Goal: Task Accomplishment & Management: Check status

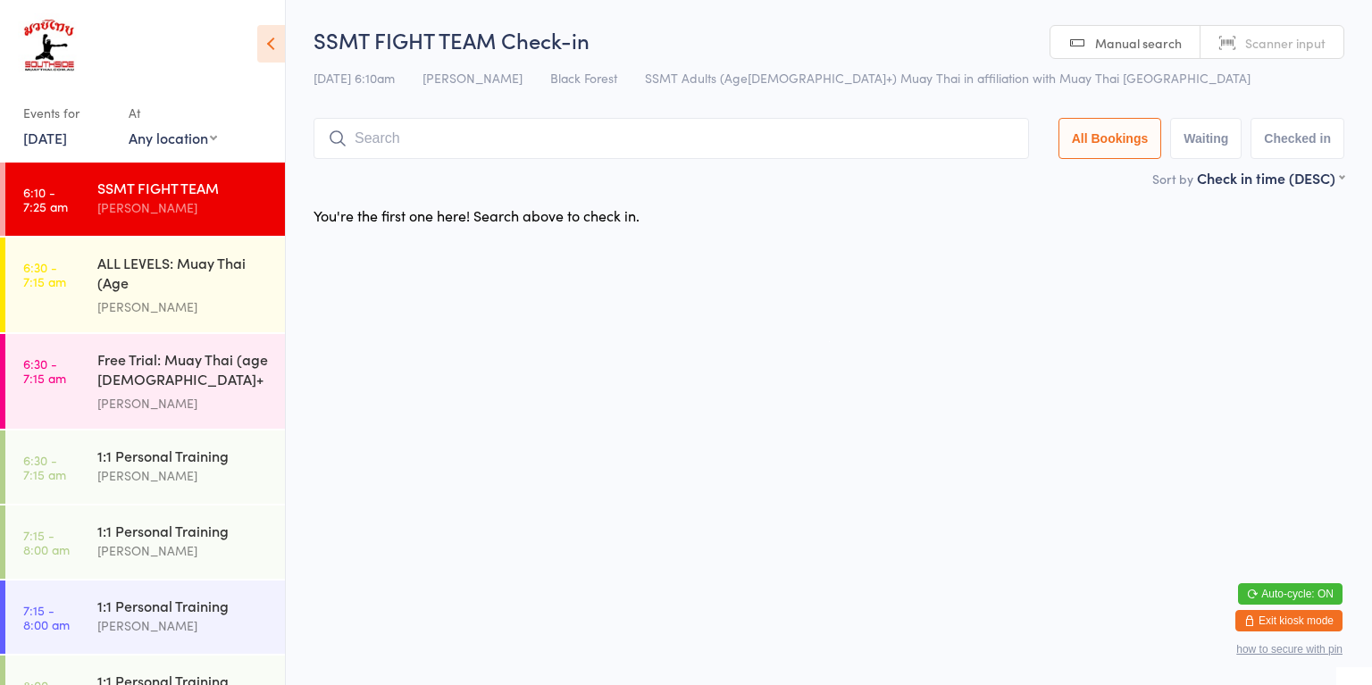
click at [194, 285] on div "ALL LEVELS: Muay Thai (Age [DEMOGRAPHIC_DATA]+)" at bounding box center [183, 275] width 172 height 44
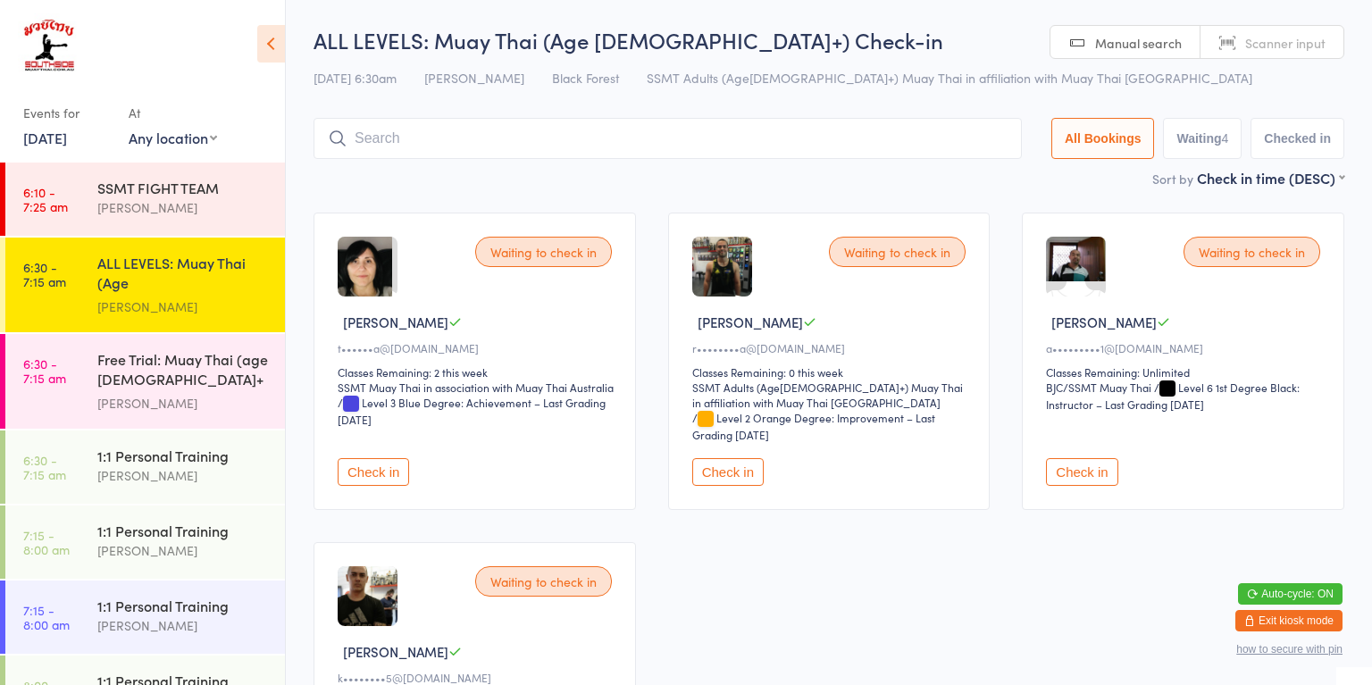
click at [194, 408] on div "Free Trial: [PERSON_NAME] (age [DEMOGRAPHIC_DATA]+ years) [PERSON_NAME]" at bounding box center [191, 381] width 188 height 95
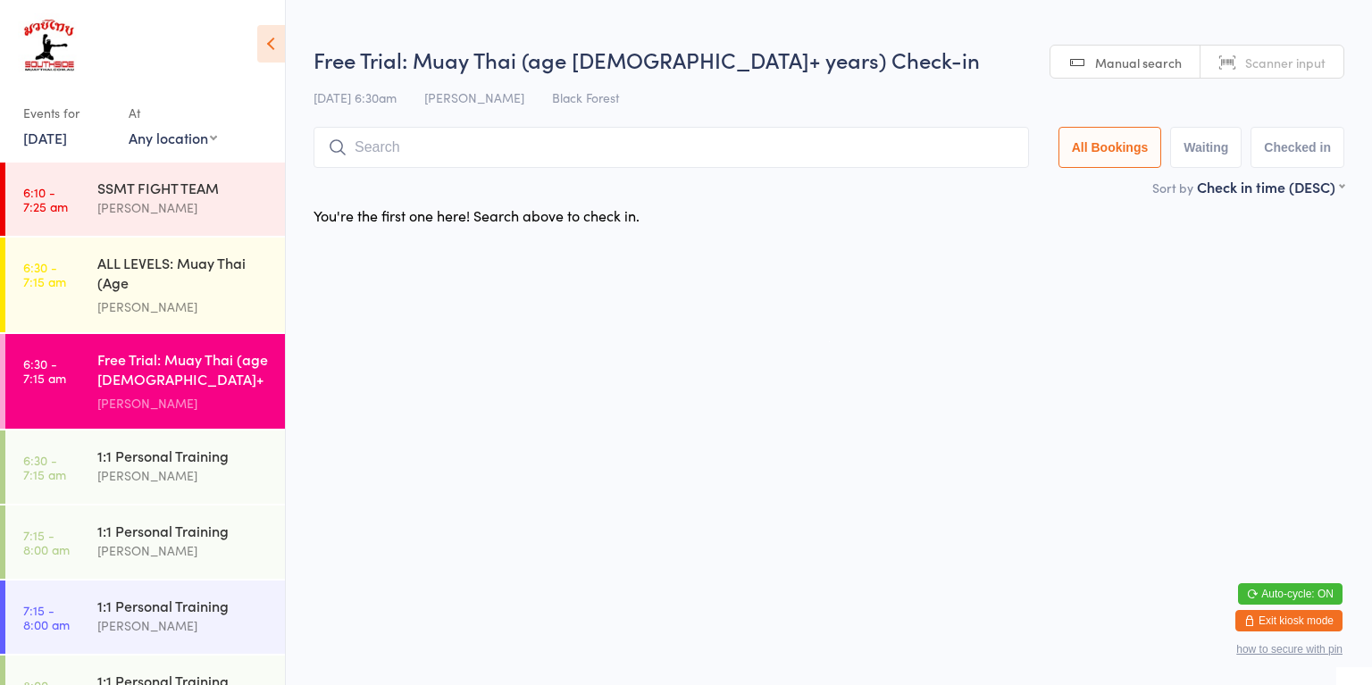
click at [206, 279] on div "ALL LEVELS: Muay Thai (Age [DEMOGRAPHIC_DATA]+)" at bounding box center [183, 275] width 172 height 44
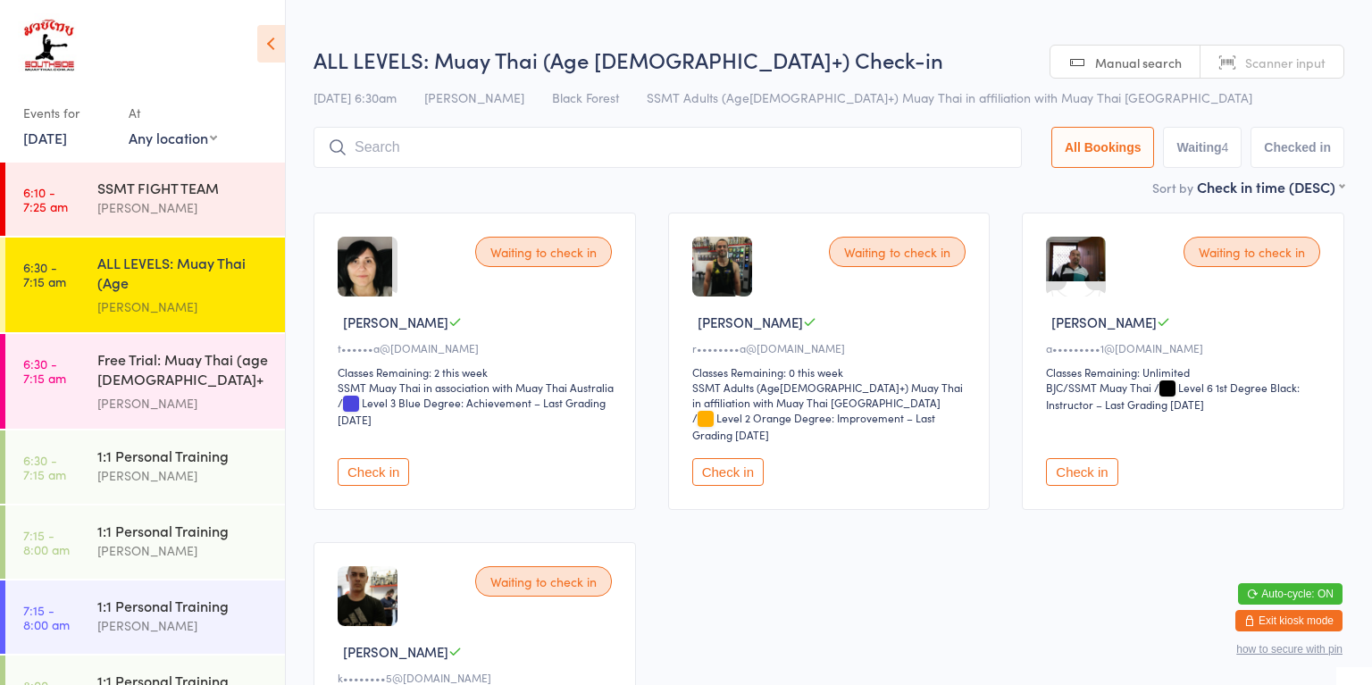
click at [193, 465] on div "[PERSON_NAME]" at bounding box center [183, 475] width 172 height 21
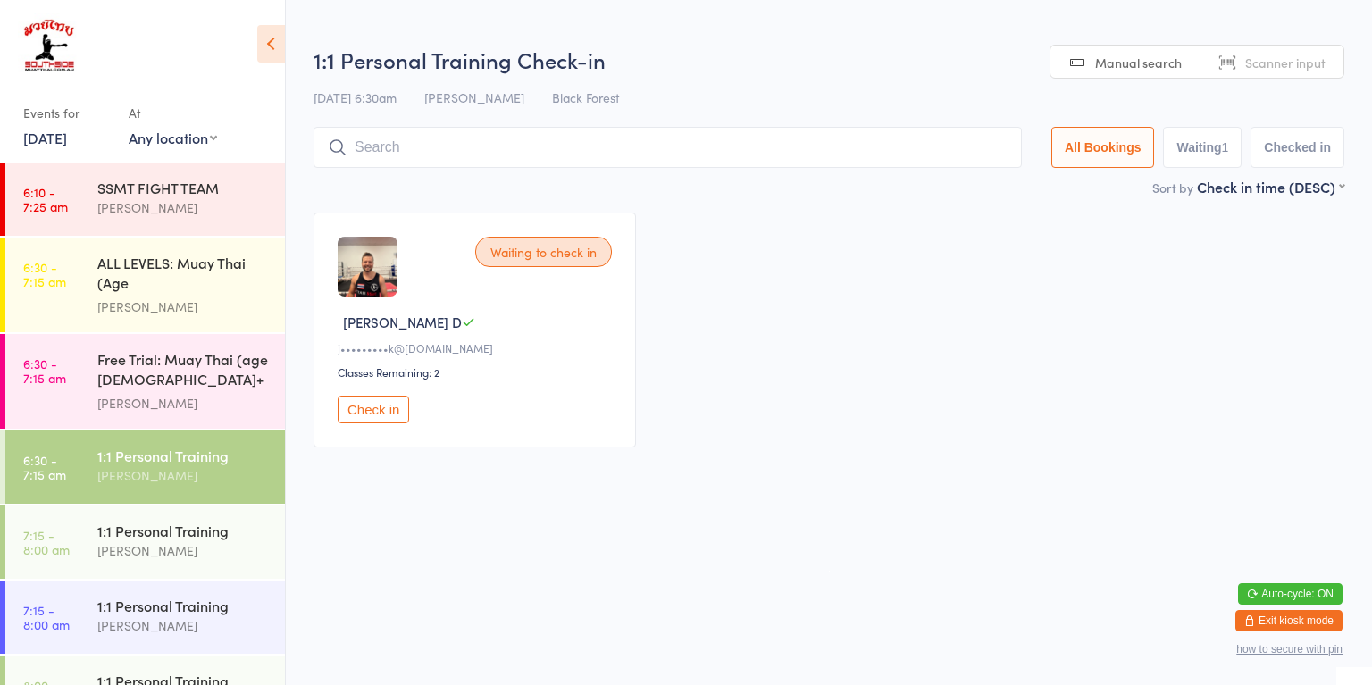
click at [229, 264] on div "ALL LEVELS: Muay Thai (Age [DEMOGRAPHIC_DATA]+)" at bounding box center [183, 275] width 172 height 44
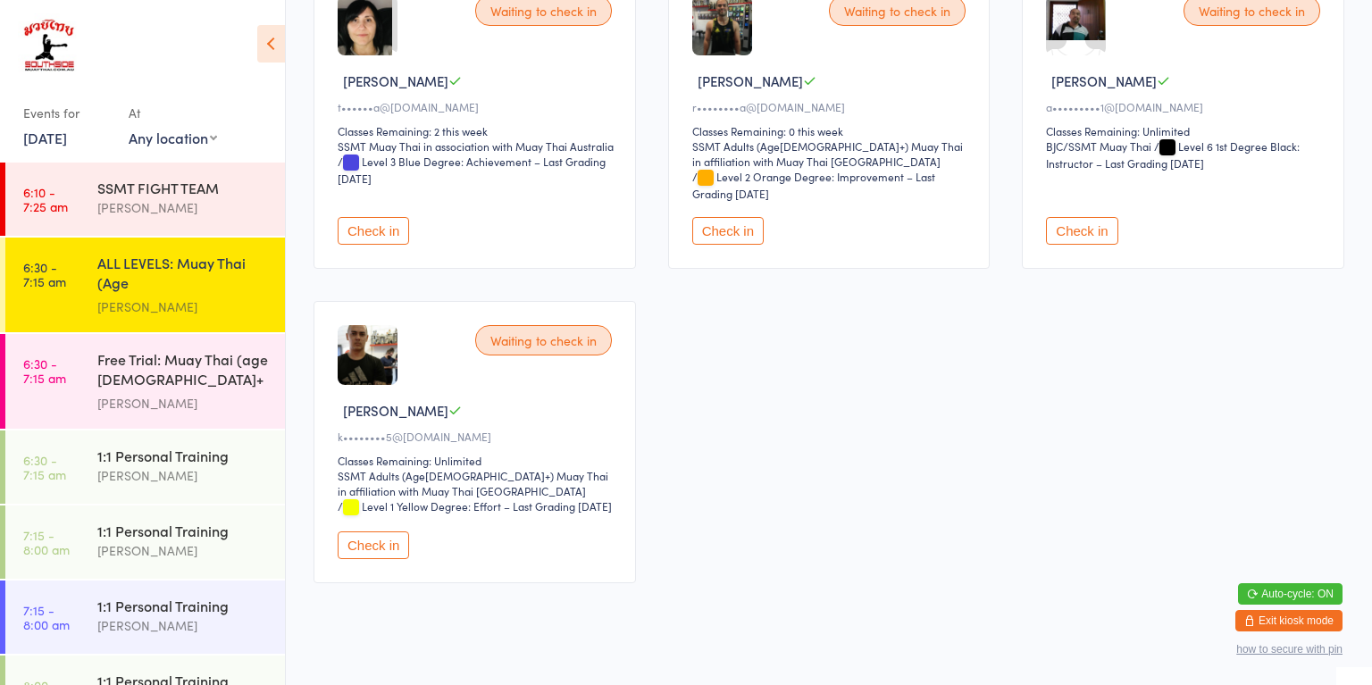
scroll to position [245, 0]
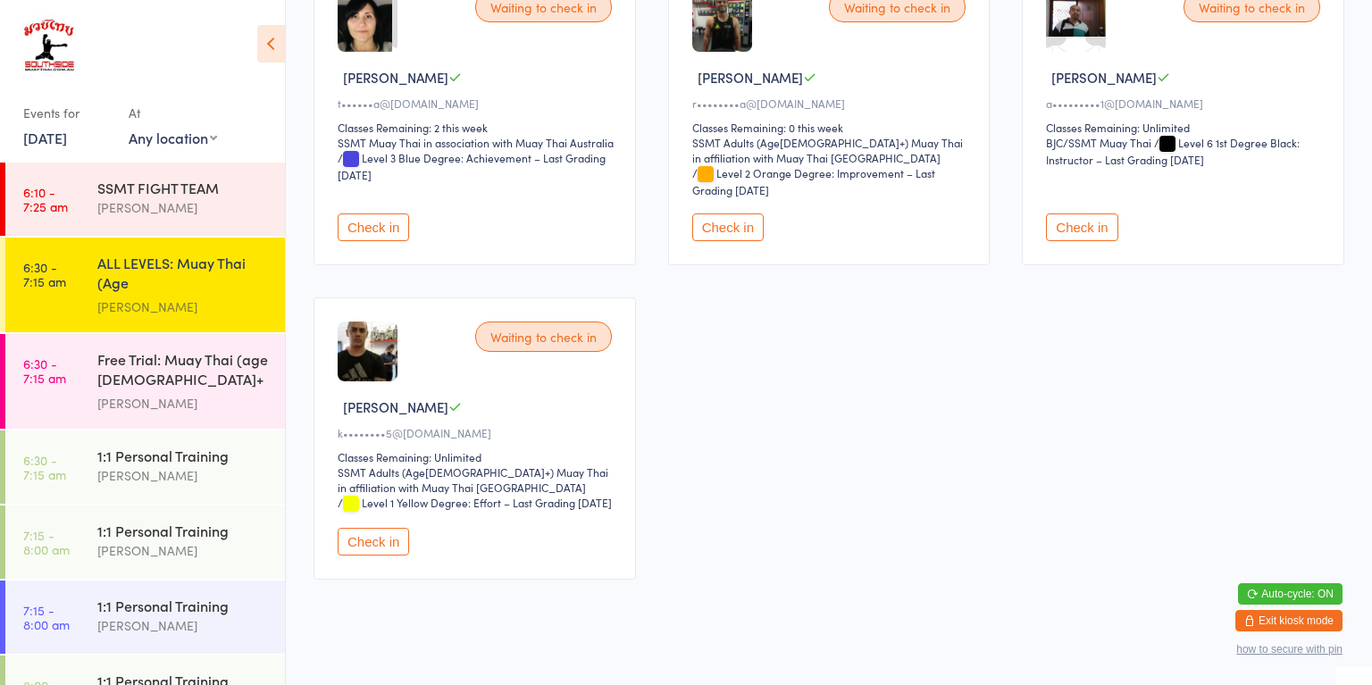
click at [369, 553] on button "Check in" at bounding box center [373, 542] width 71 height 28
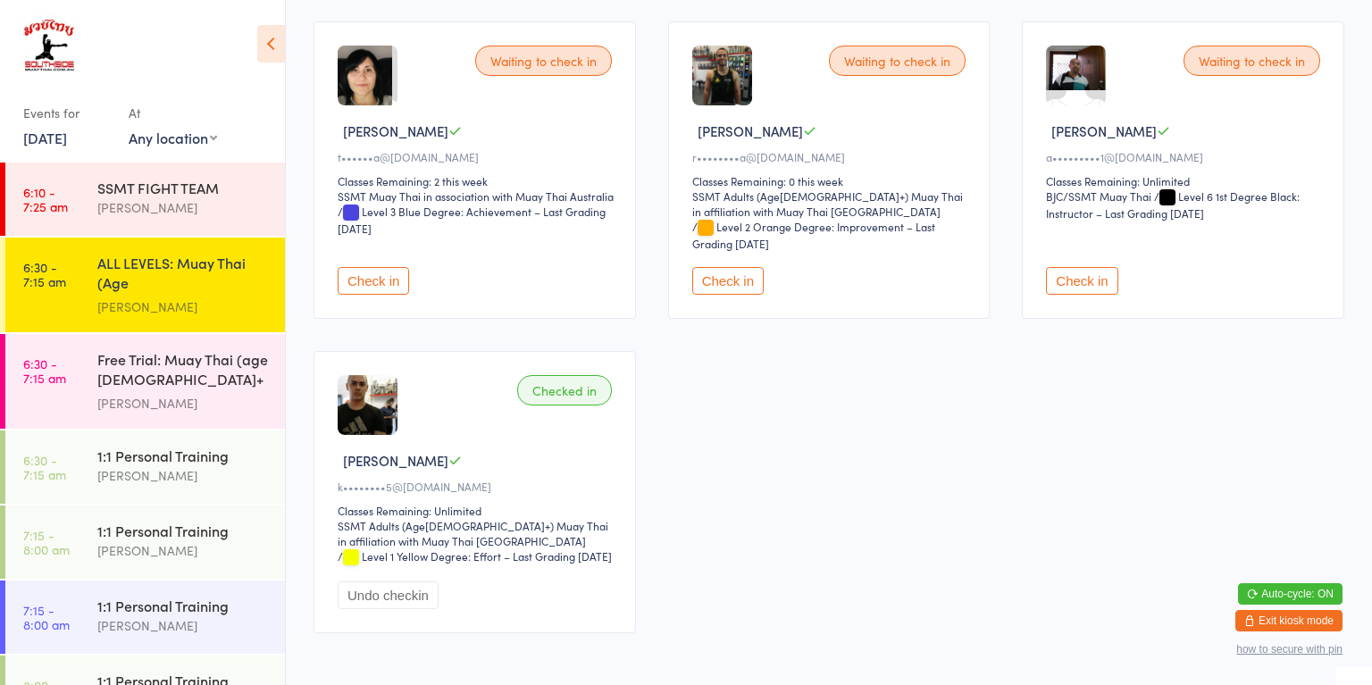
scroll to position [132, 0]
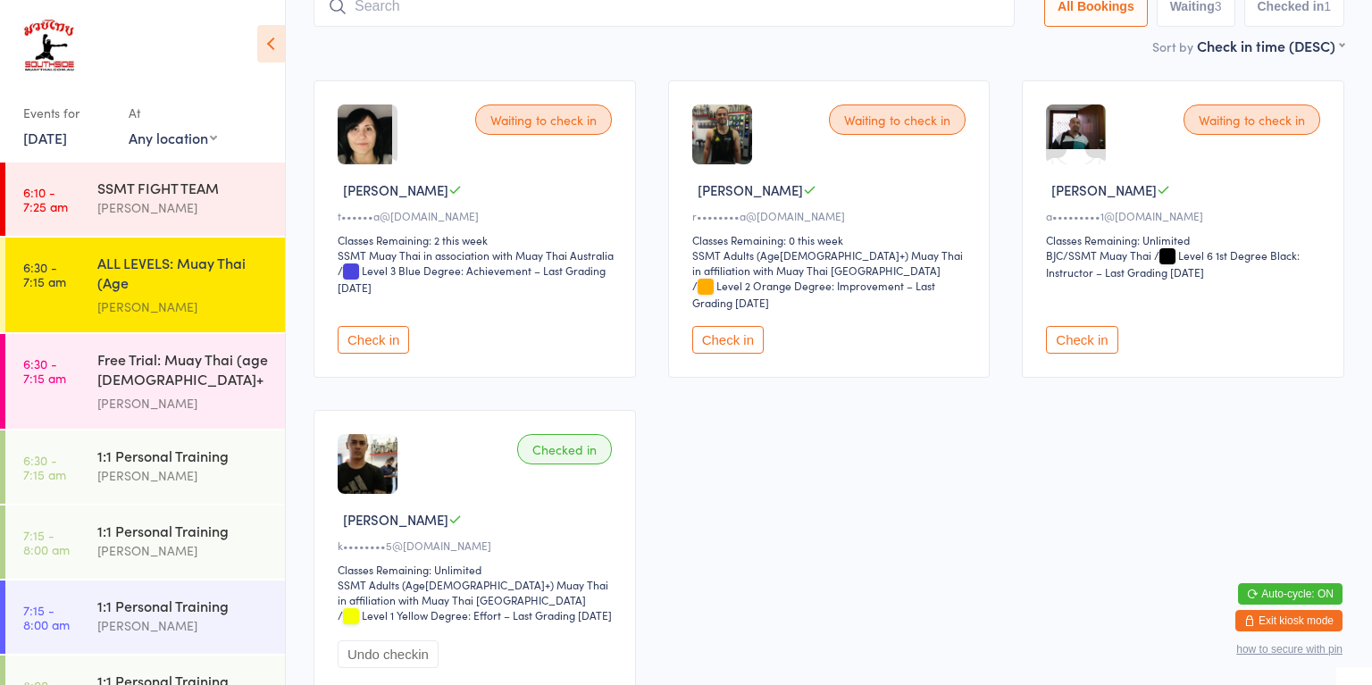
click at [745, 348] on button "Check in" at bounding box center [727, 340] width 71 height 28
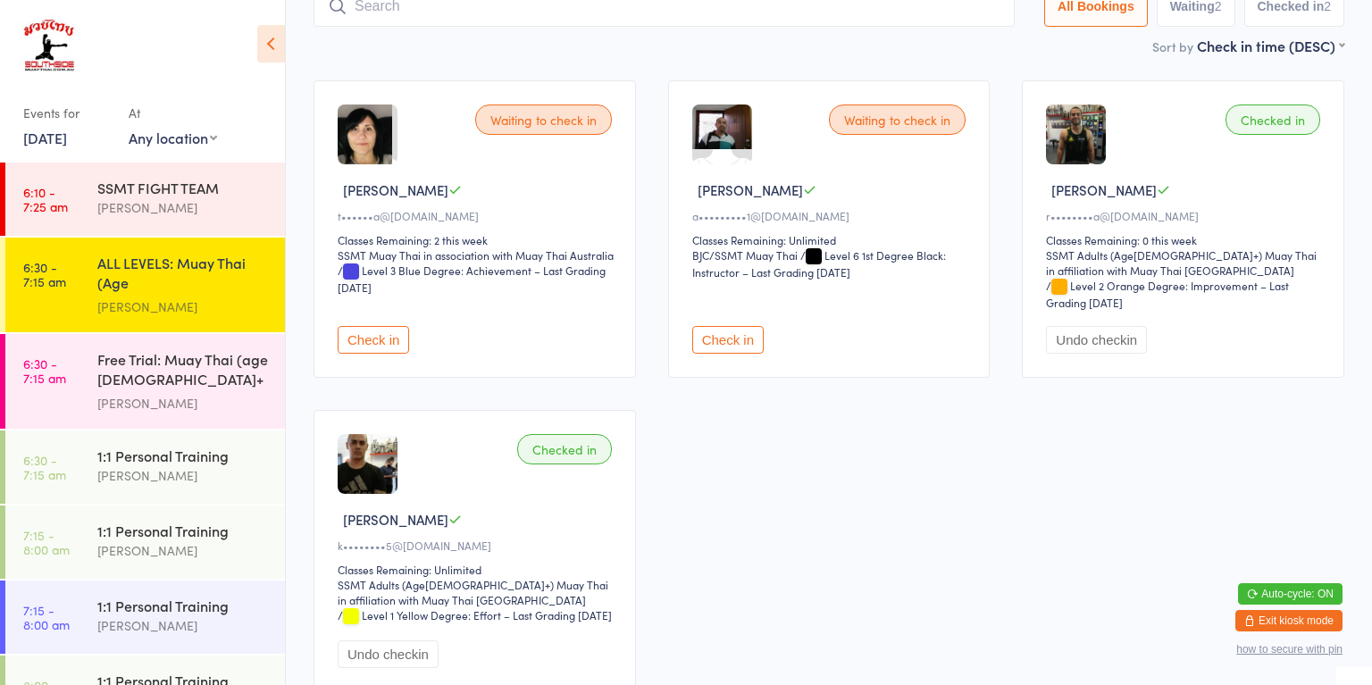
click at [392, 349] on button "Check in" at bounding box center [373, 340] width 71 height 28
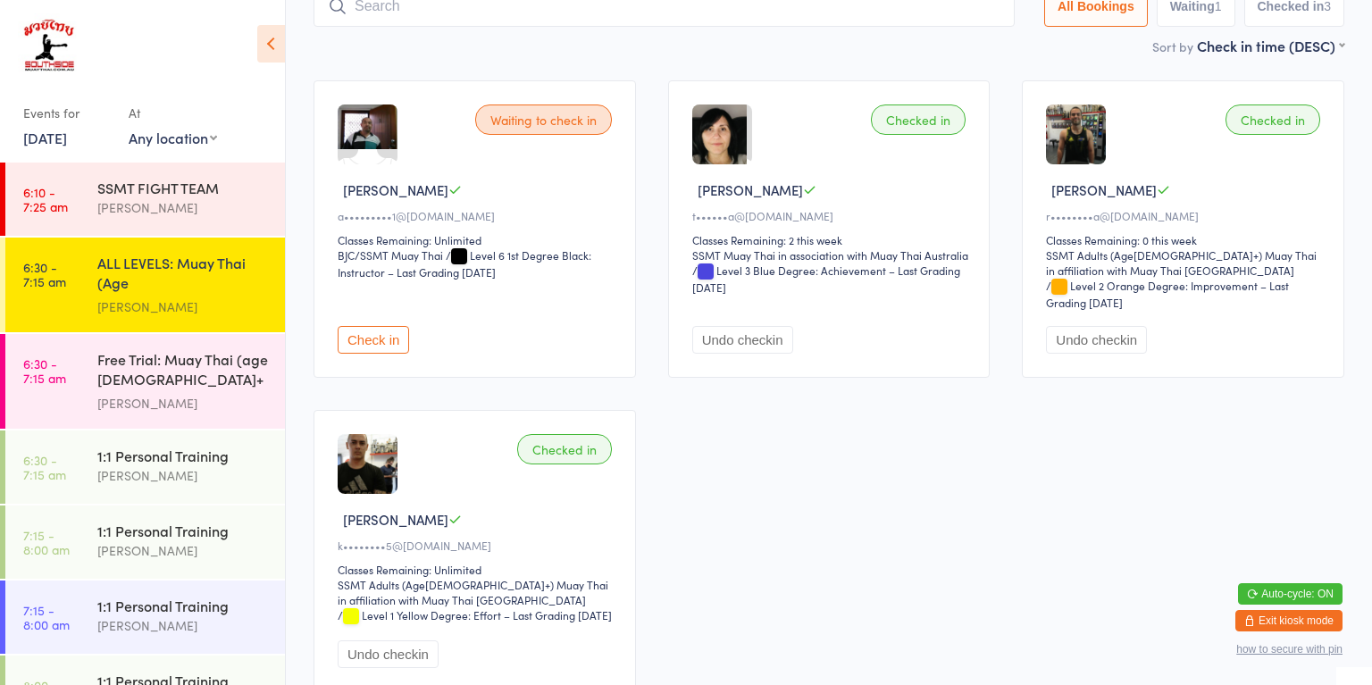
click at [384, 339] on button "Check in" at bounding box center [373, 340] width 71 height 28
click at [175, 455] on div "1:1 Personal Training" at bounding box center [183, 456] width 172 height 20
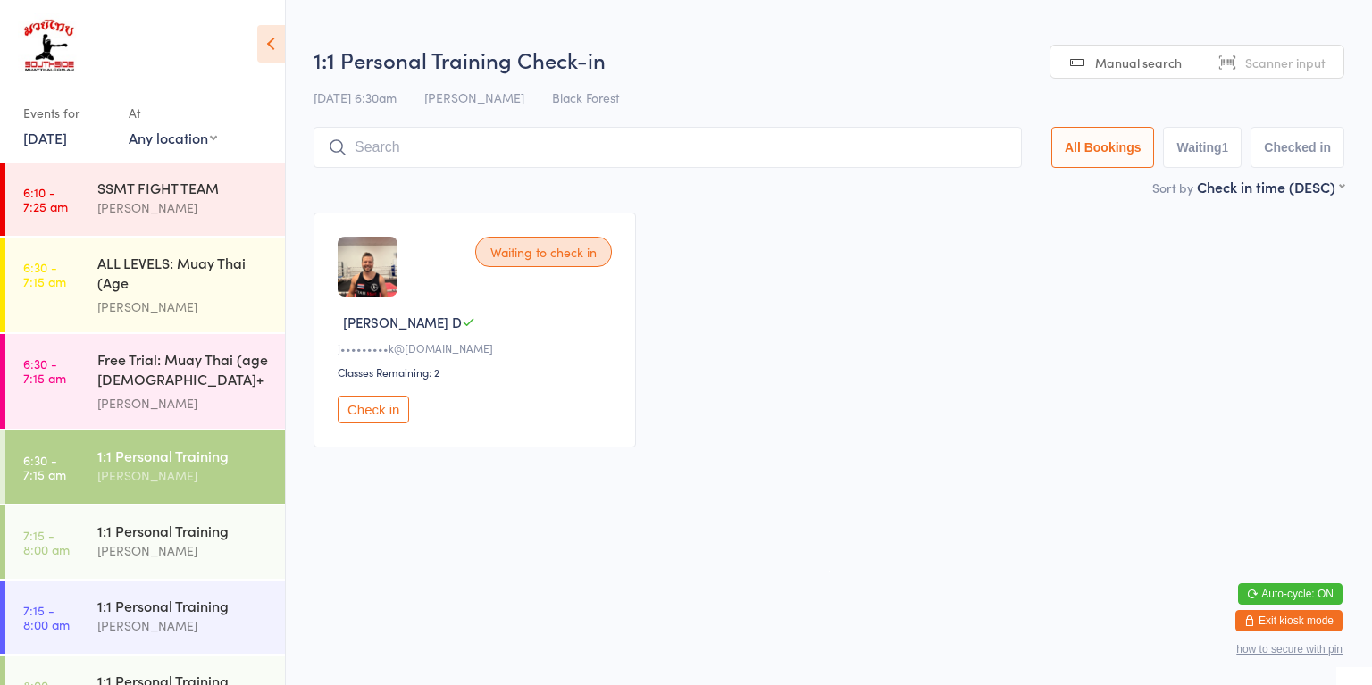
click at [378, 402] on button "Check in" at bounding box center [373, 410] width 71 height 28
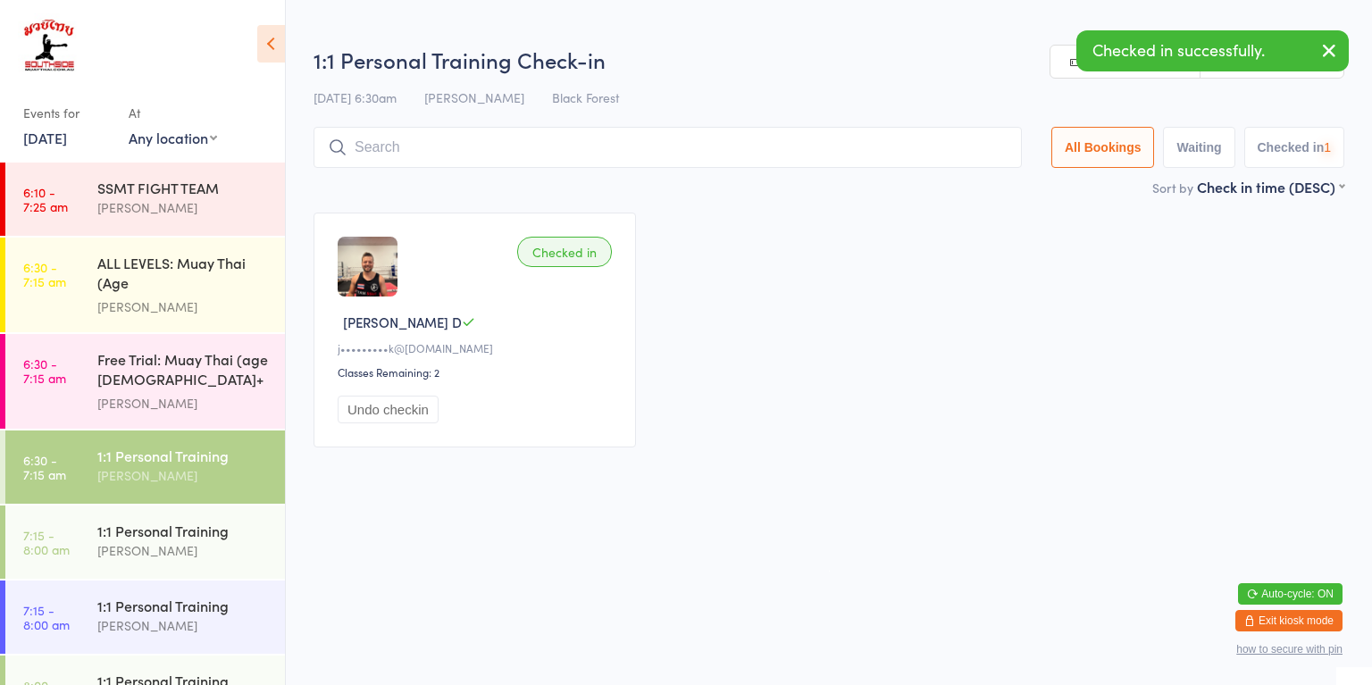
click at [182, 368] on div "Free Trial: Muay Thai (age [DEMOGRAPHIC_DATA]+ years)" at bounding box center [183, 371] width 172 height 44
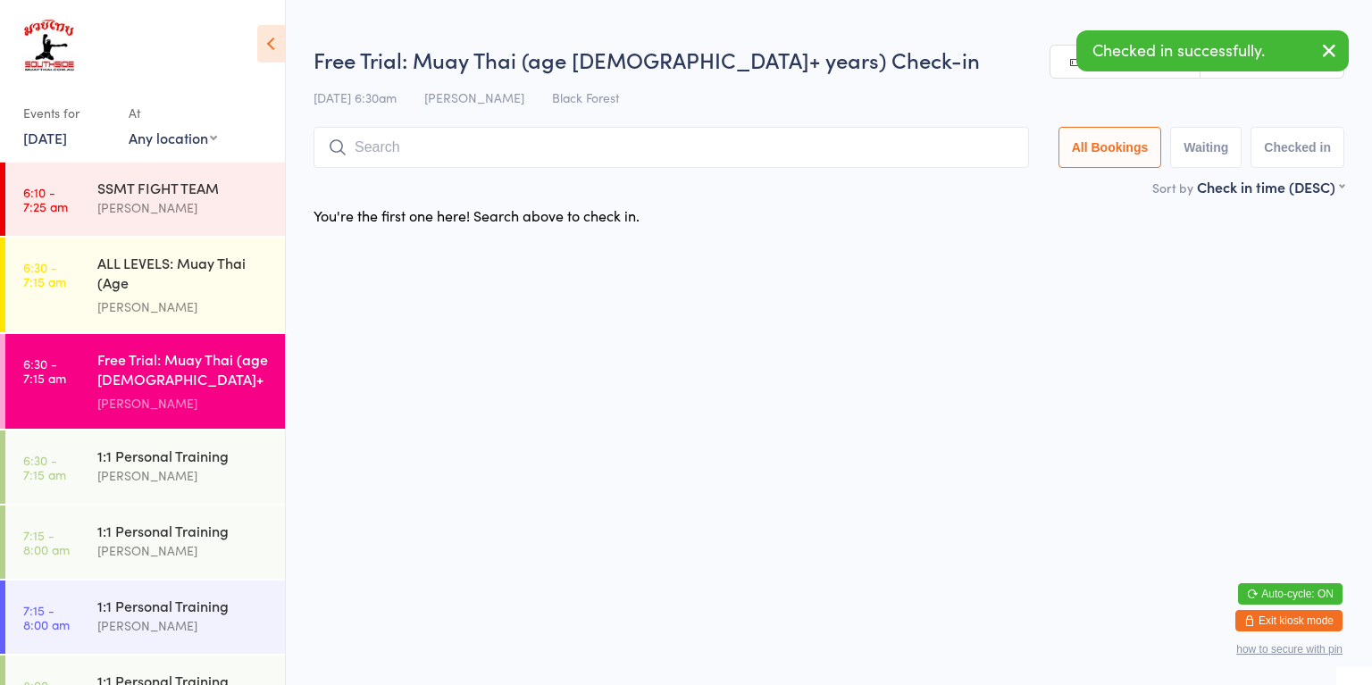
click at [214, 282] on div "ALL LEVELS: Muay Thai (Age [DEMOGRAPHIC_DATA]+)" at bounding box center [183, 275] width 172 height 44
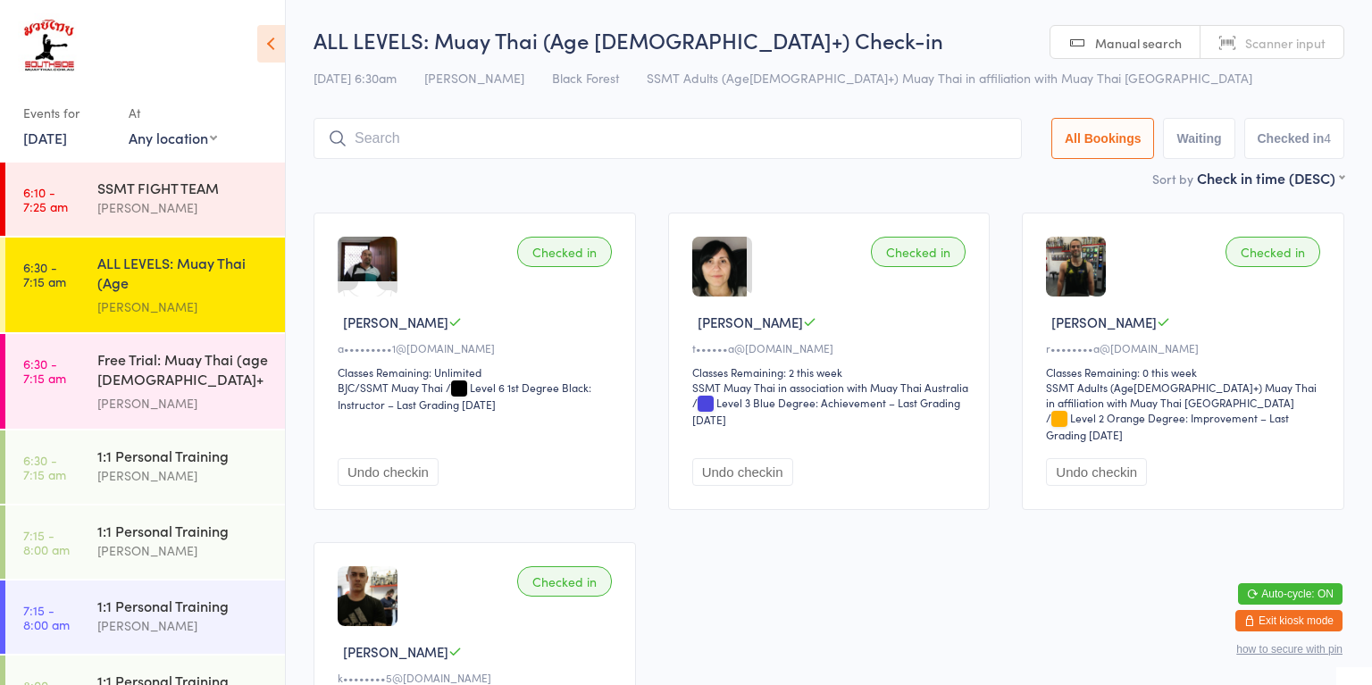
click at [107, 465] on div "[PERSON_NAME]" at bounding box center [183, 475] width 172 height 21
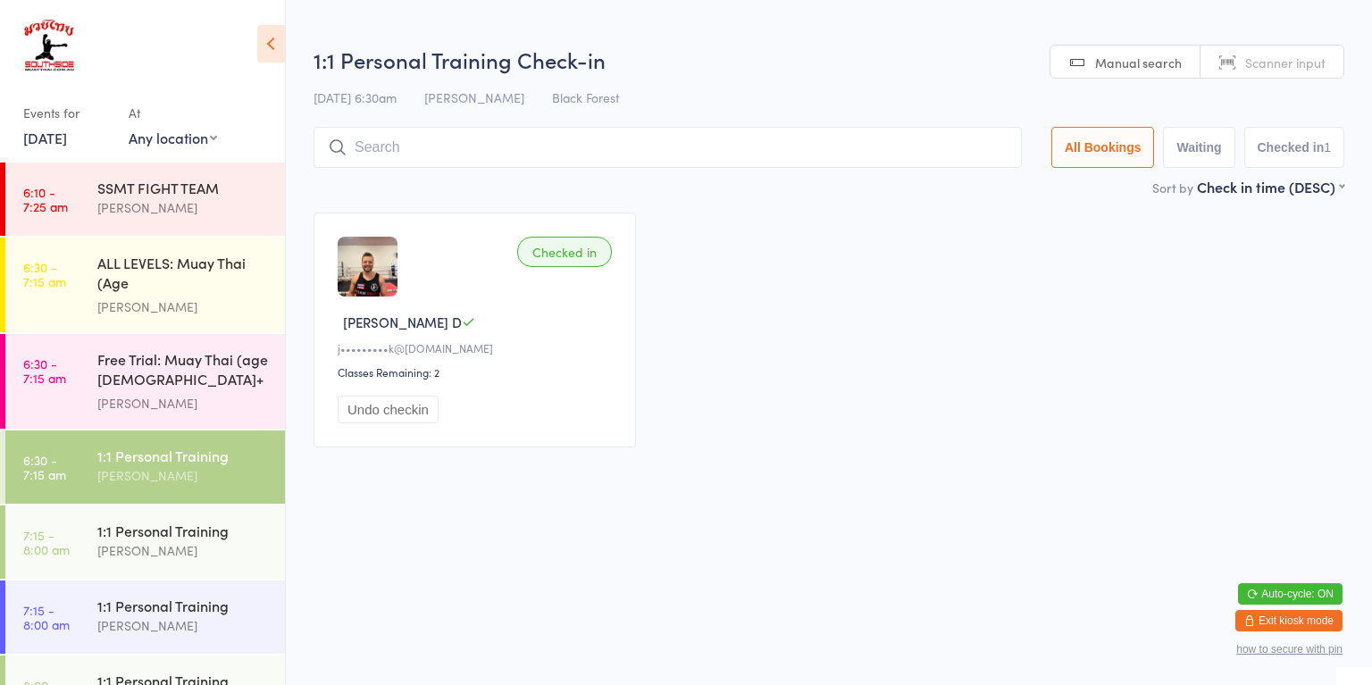
click at [157, 540] on div "[PERSON_NAME]" at bounding box center [183, 550] width 172 height 21
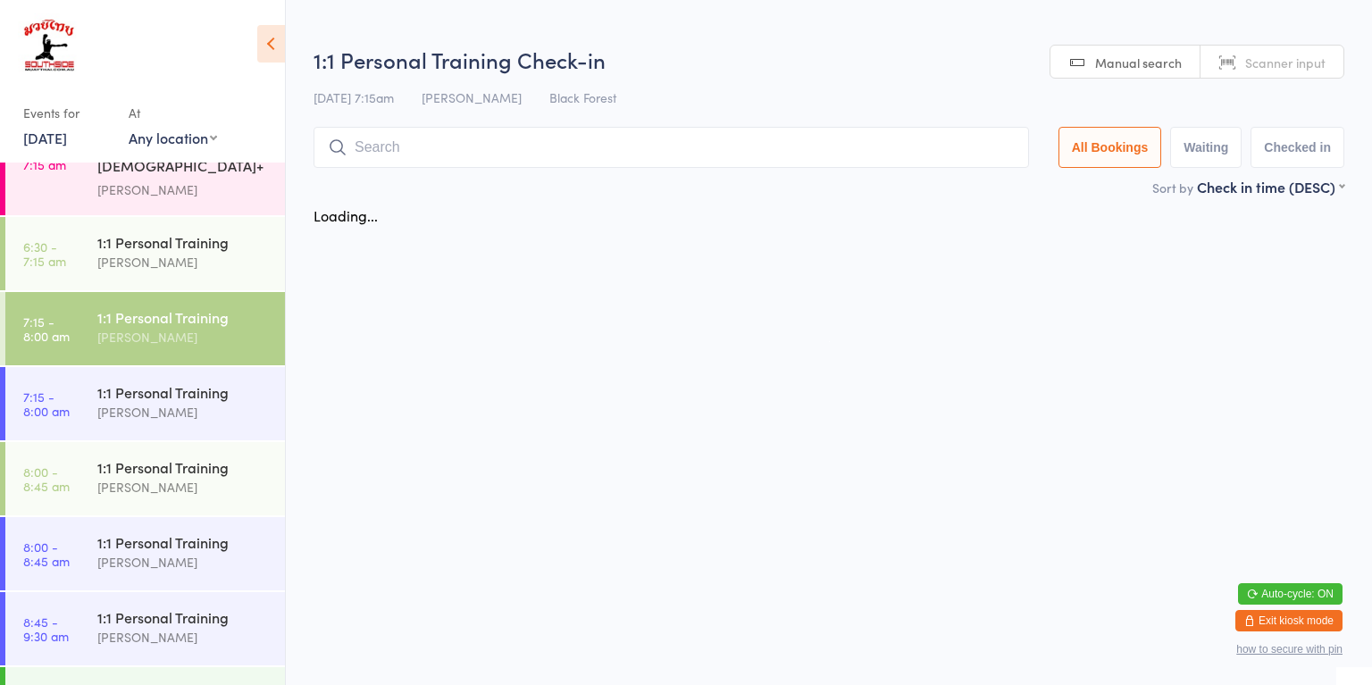
scroll to position [223, 0]
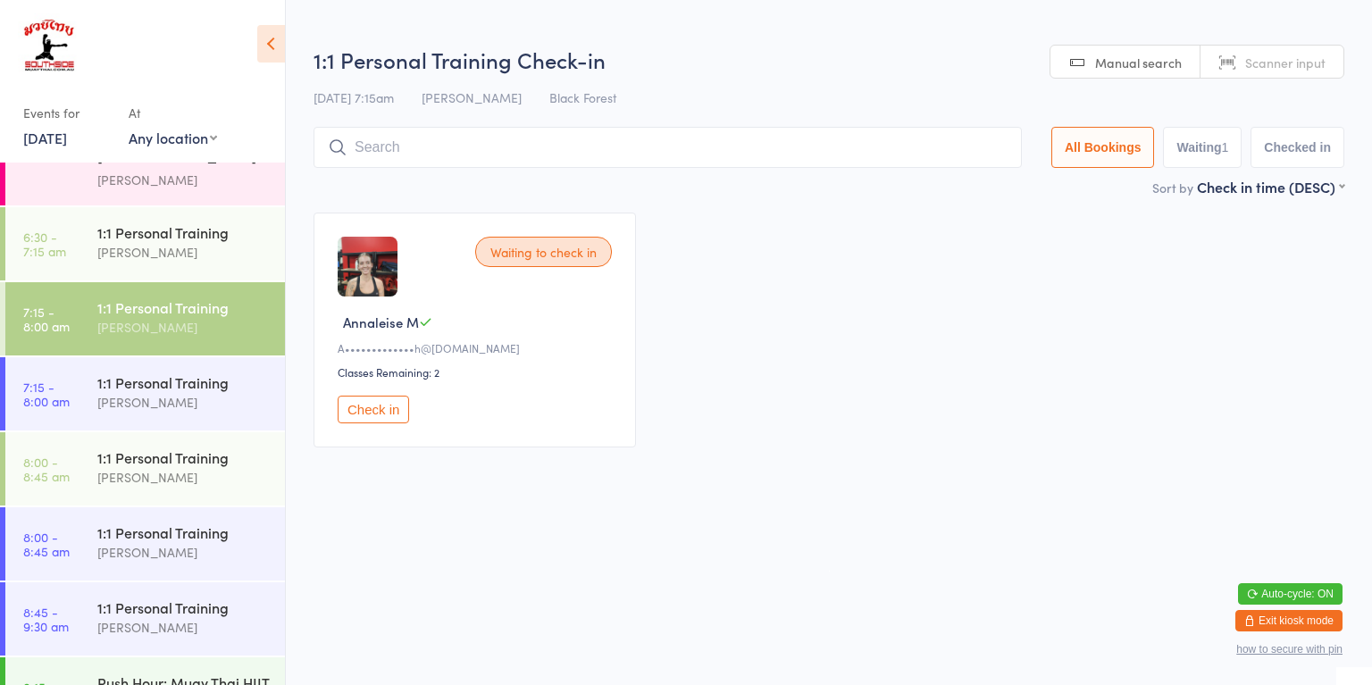
click at [96, 476] on link "8:00 - 8:45 am 1:1 Personal Training [PERSON_NAME]" at bounding box center [145, 468] width 280 height 73
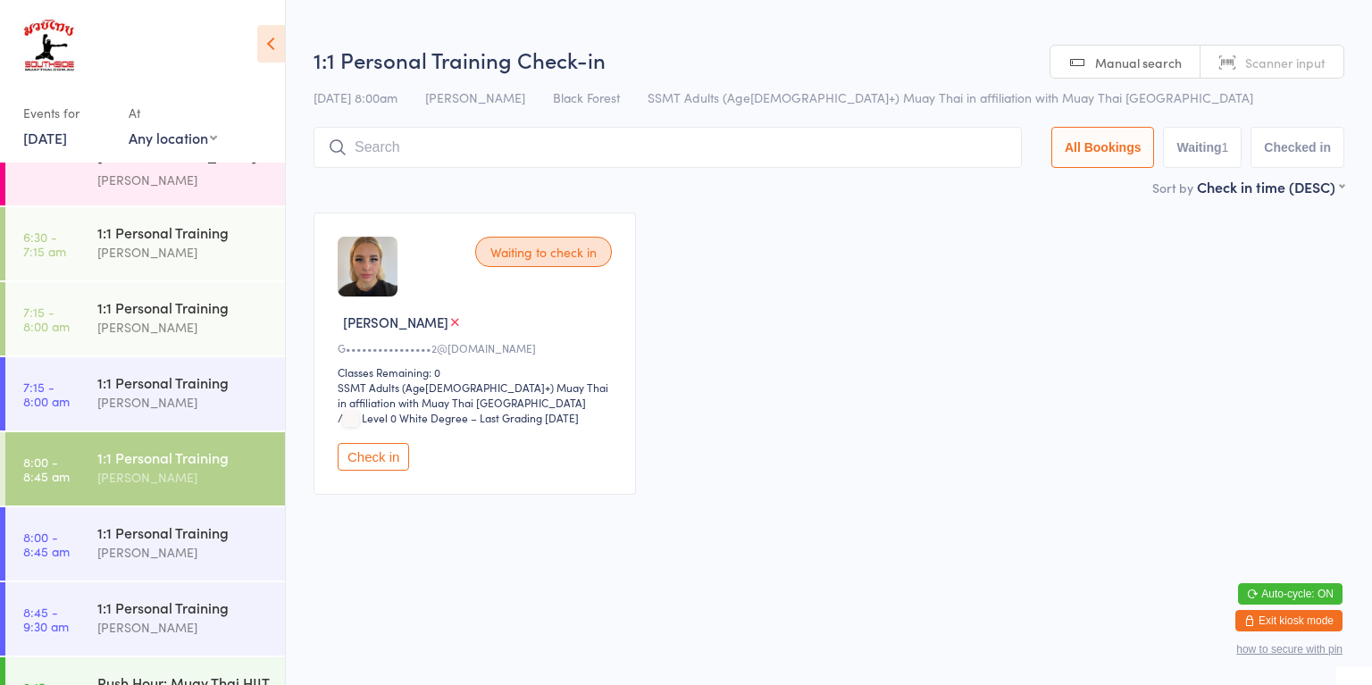
click at [96, 312] on link "7:15 - 8:00 am 1:1 Personal Training [PERSON_NAME]" at bounding box center [145, 318] width 280 height 73
